Goal: Browse casually

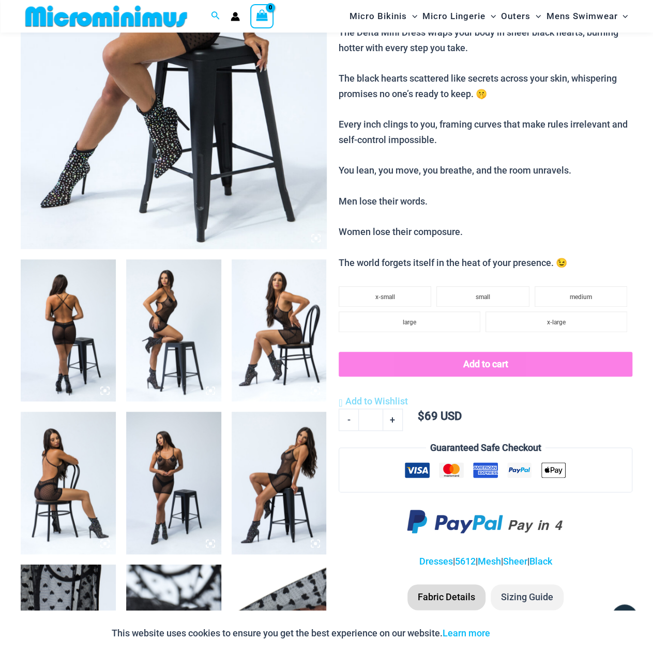
scroll to position [302, 0]
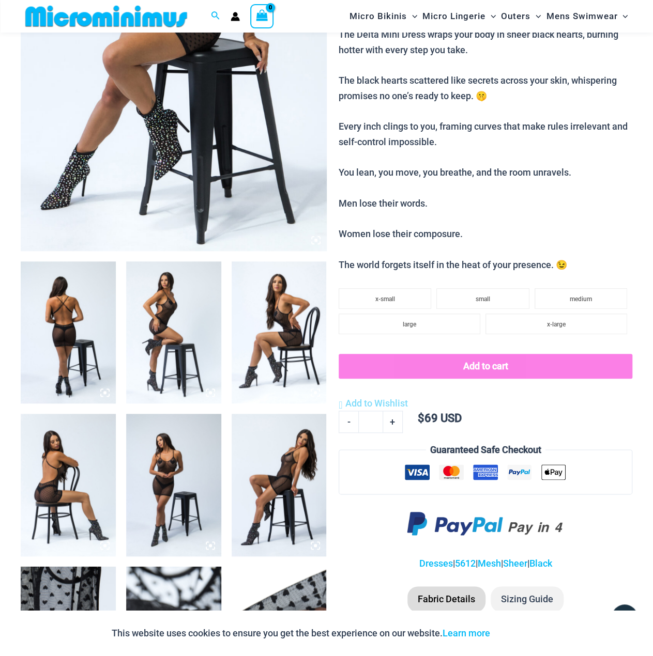
click at [129, 133] on img at bounding box center [174, 21] width 306 height 458
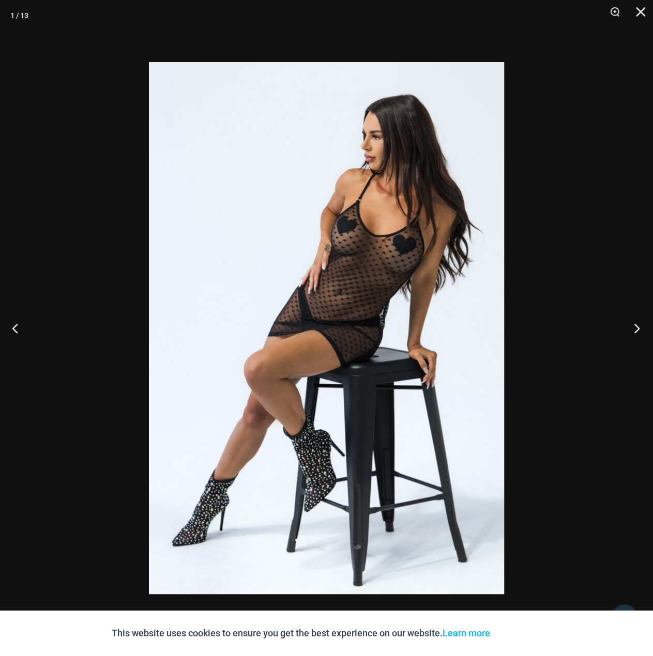
click at [620, 320] on button "Next" at bounding box center [633, 328] width 39 height 52
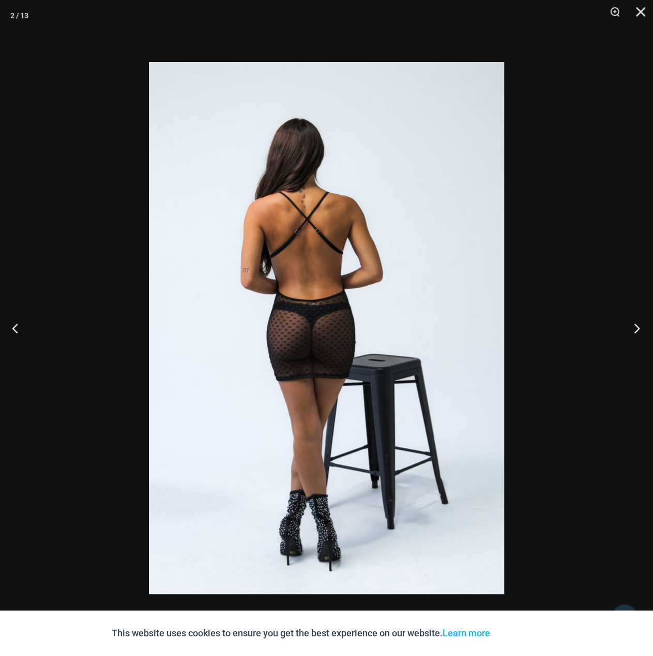
click at [620, 319] on button "Next" at bounding box center [633, 328] width 39 height 52
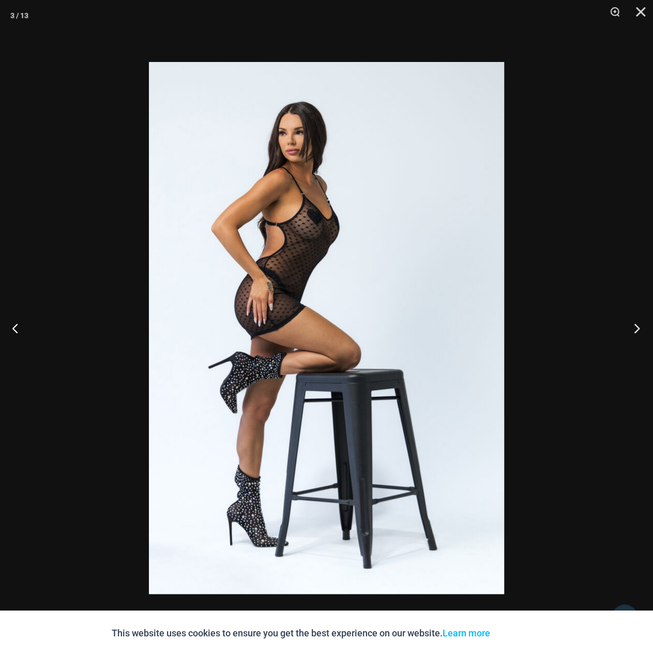
click at [620, 319] on button "Next" at bounding box center [633, 328] width 39 height 52
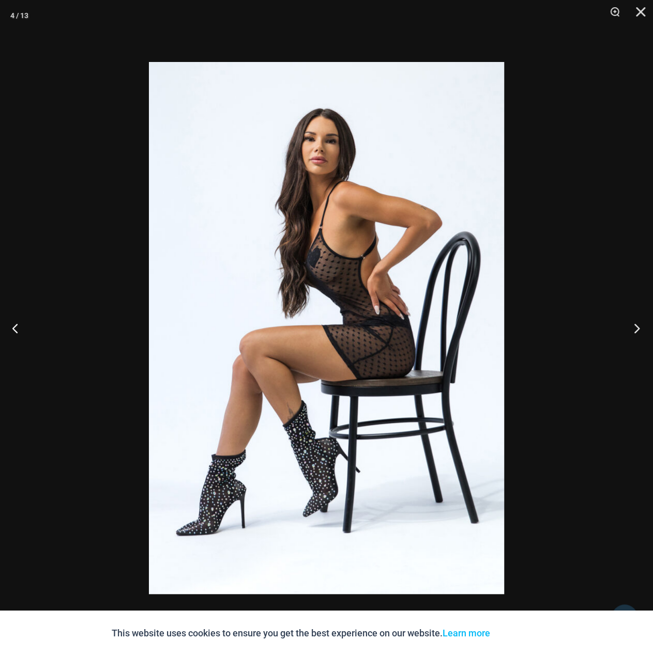
click at [620, 319] on button "Next" at bounding box center [633, 328] width 39 height 52
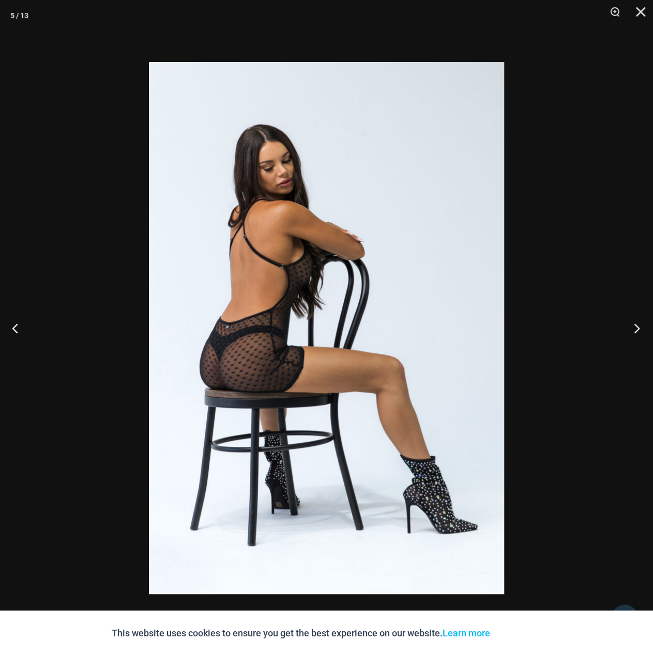
click at [620, 319] on button "Next" at bounding box center [633, 328] width 39 height 52
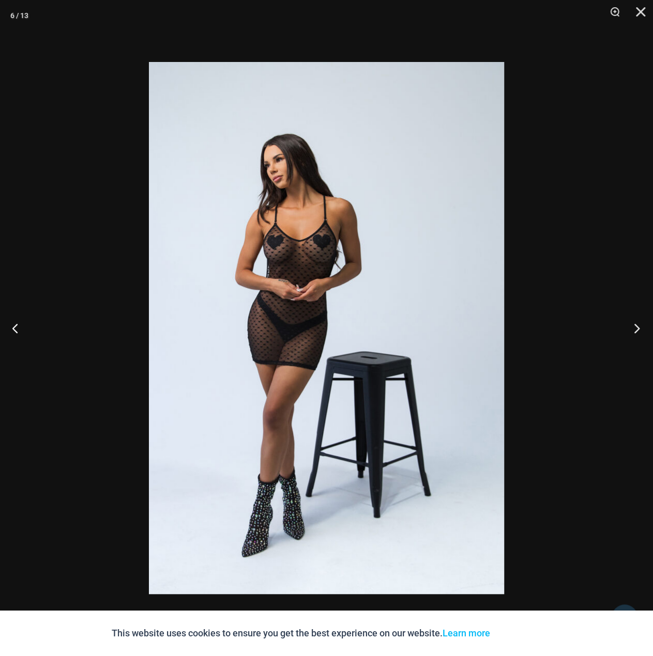
click at [620, 319] on button "Next" at bounding box center [633, 328] width 39 height 52
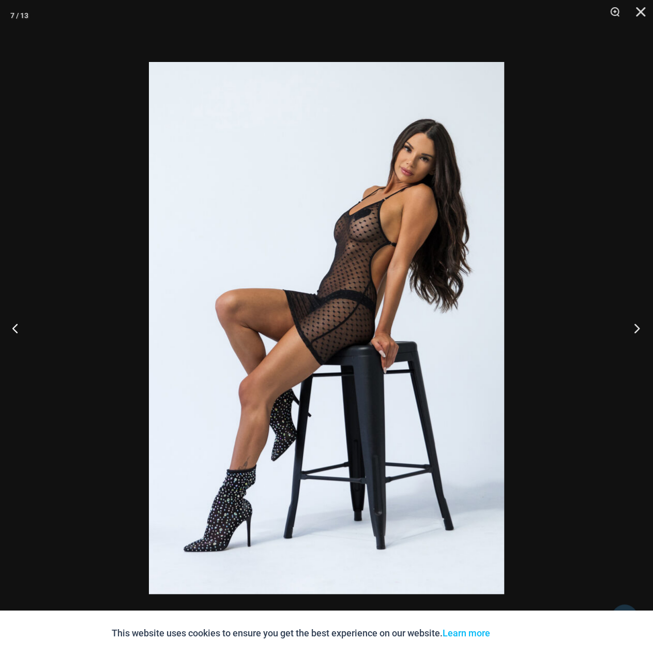
click at [620, 319] on button "Next" at bounding box center [633, 328] width 39 height 52
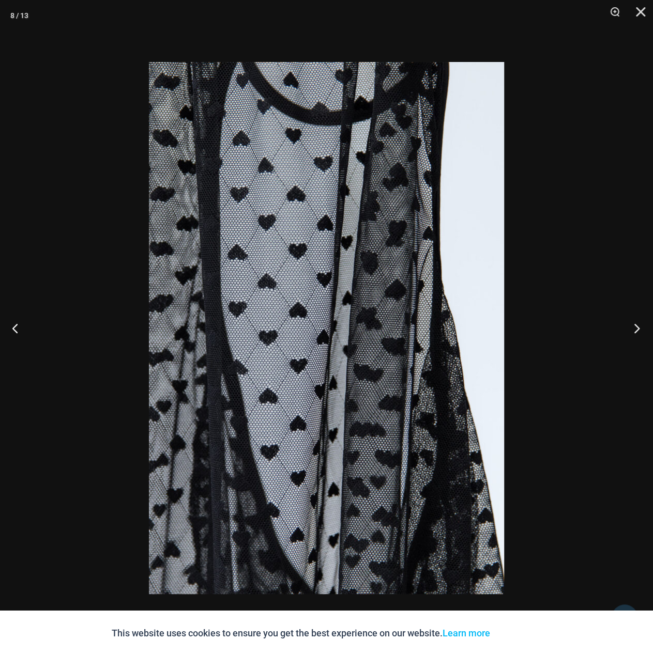
click at [620, 319] on button "Next" at bounding box center [633, 328] width 39 height 52
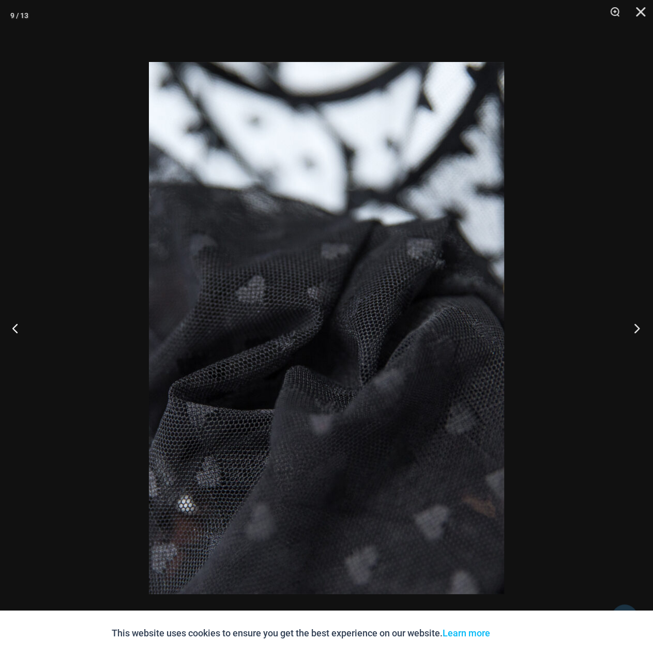
click at [620, 319] on button "Next" at bounding box center [633, 328] width 39 height 52
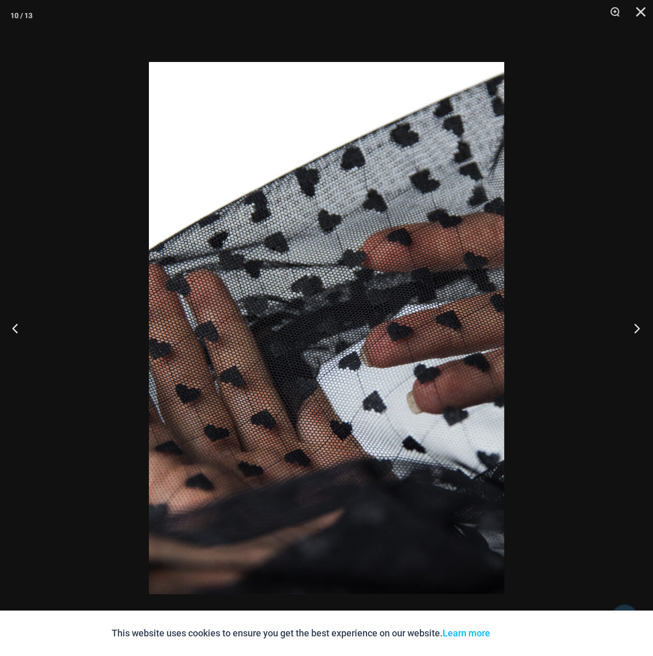
click at [620, 319] on button "Next" at bounding box center [633, 328] width 39 height 52
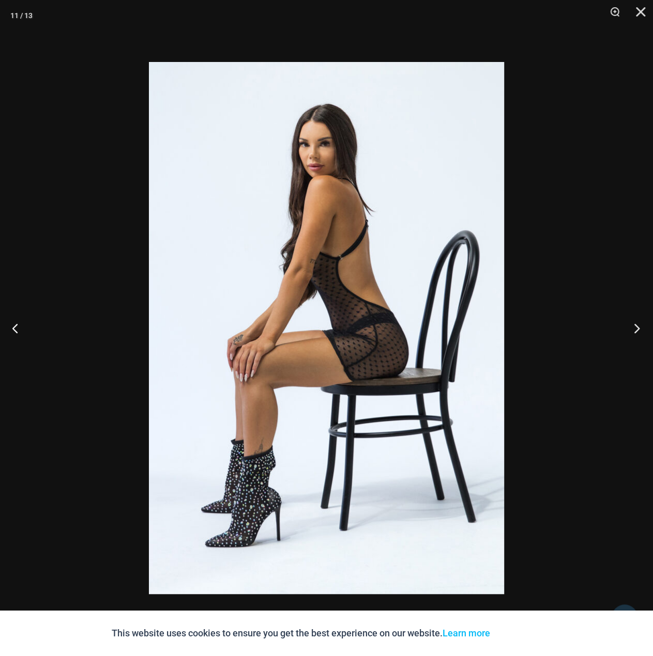
click at [620, 319] on button "Next" at bounding box center [633, 328] width 39 height 52
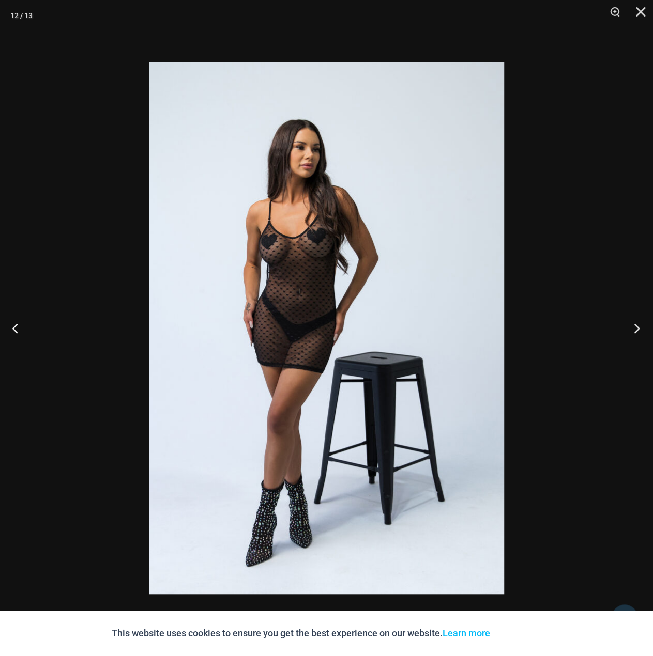
click at [620, 319] on button "Next" at bounding box center [633, 328] width 39 height 52
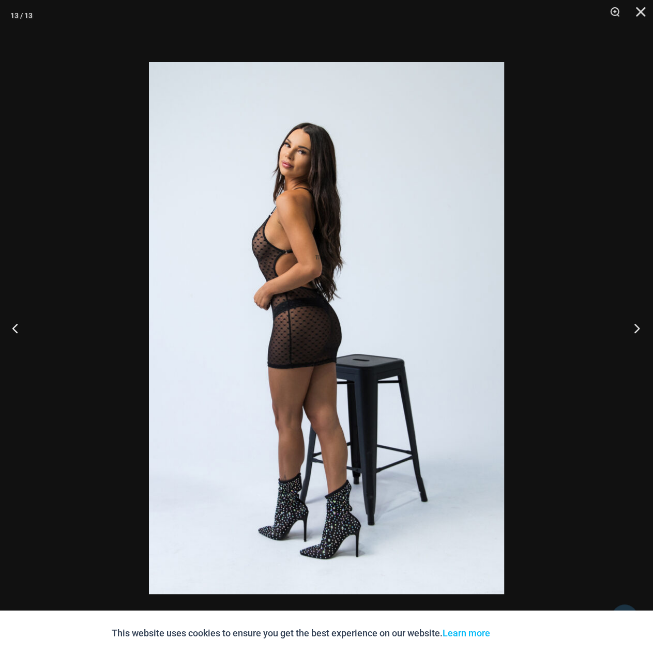
click at [620, 319] on button "Next" at bounding box center [633, 328] width 39 height 52
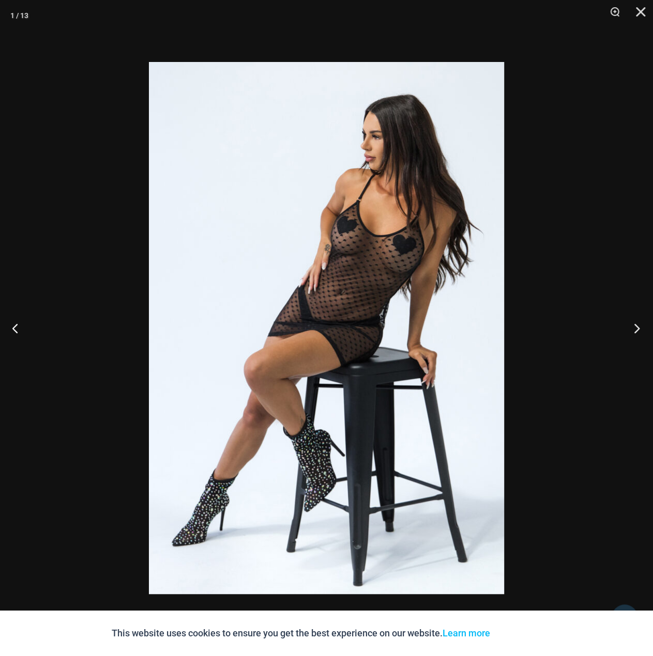
click at [620, 319] on button "Next" at bounding box center [633, 328] width 39 height 52
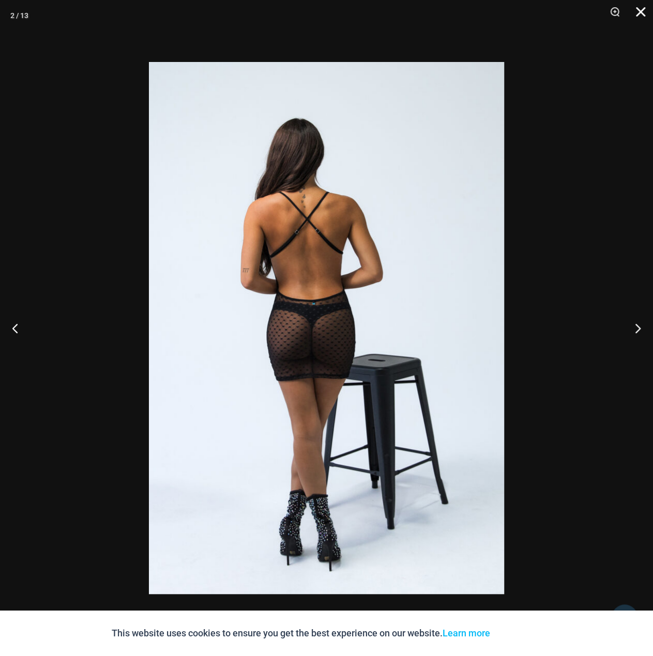
click at [641, 13] on button "Close" at bounding box center [637, 15] width 26 height 31
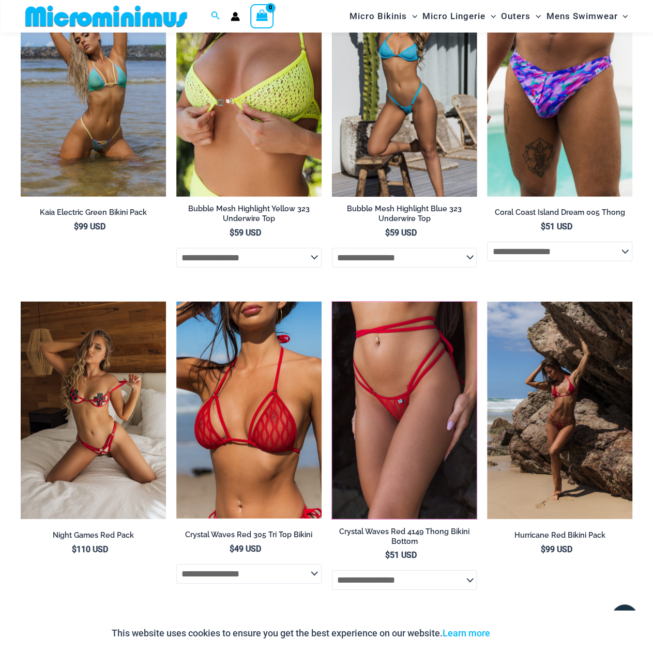
scroll to position [973, 0]
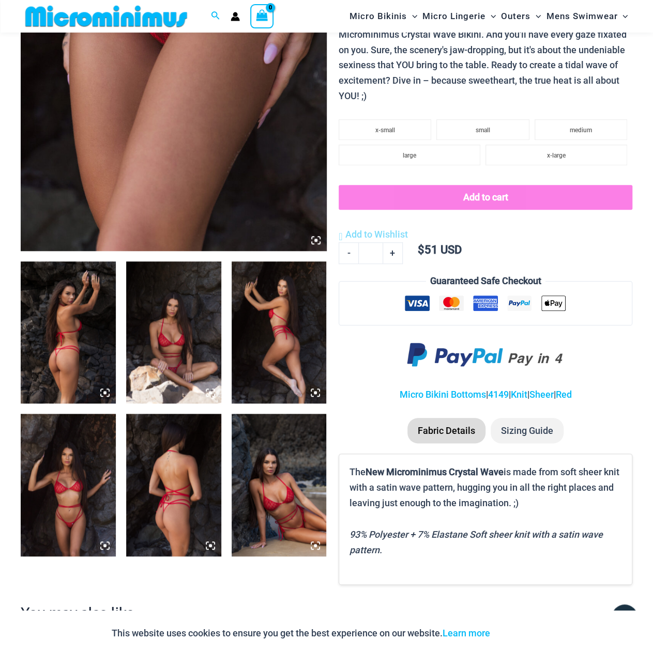
scroll to position [301, 0]
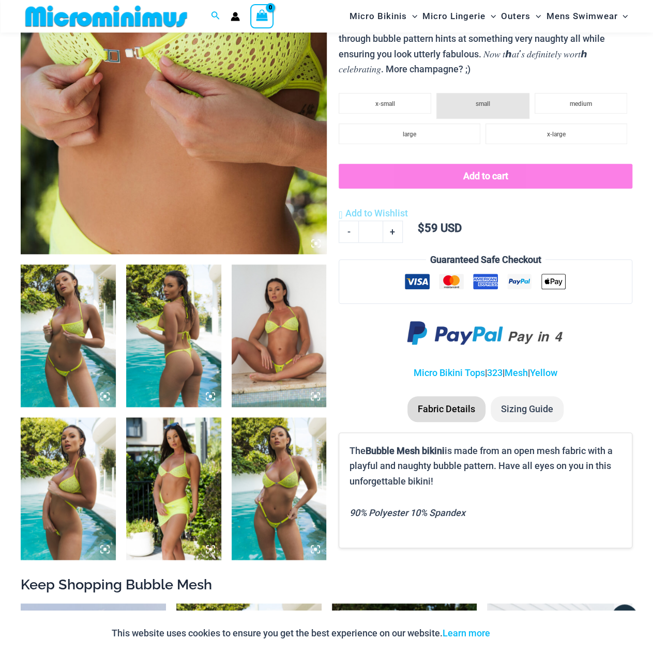
scroll to position [301, 0]
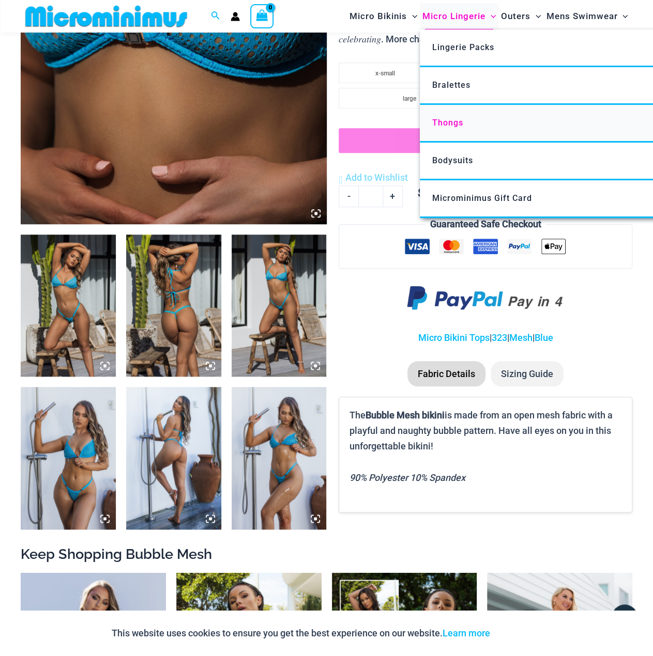
scroll to position [404, 0]
